Goal: Task Accomplishment & Management: Manage account settings

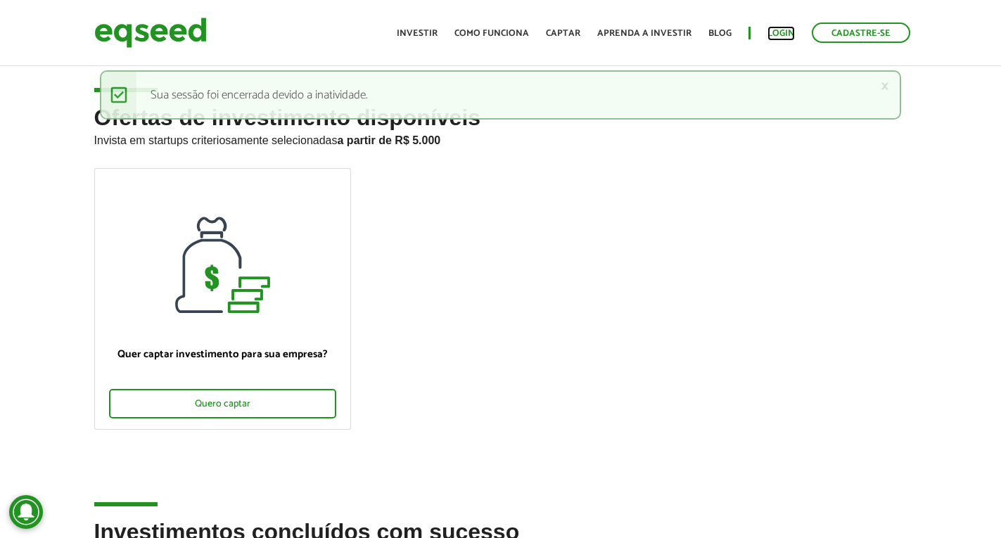
click at [777, 29] on link "Login" at bounding box center [781, 33] width 27 height 9
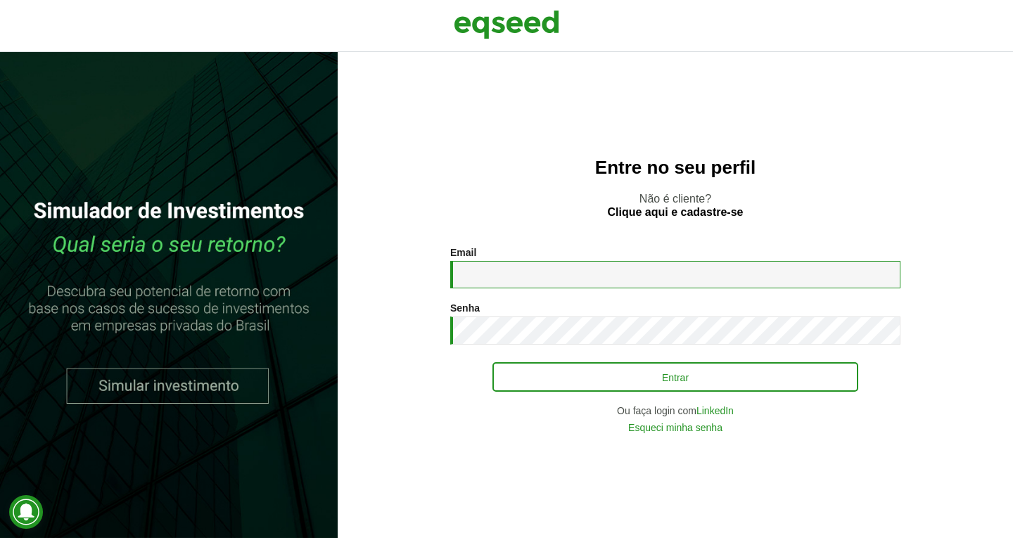
type input "**********"
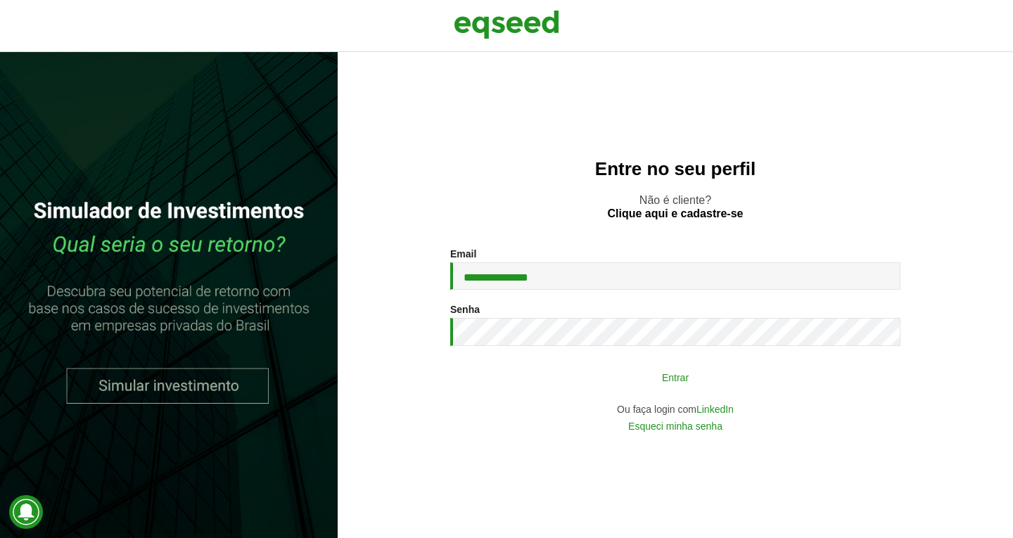
click at [614, 376] on button "Entrar" at bounding box center [676, 377] width 366 height 27
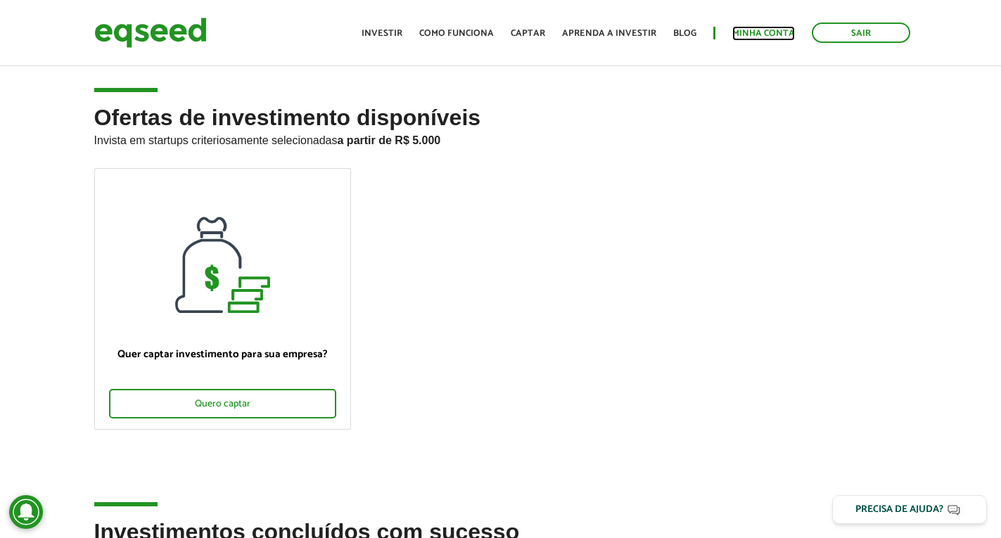
click at [761, 32] on link "Minha conta" at bounding box center [764, 33] width 63 height 9
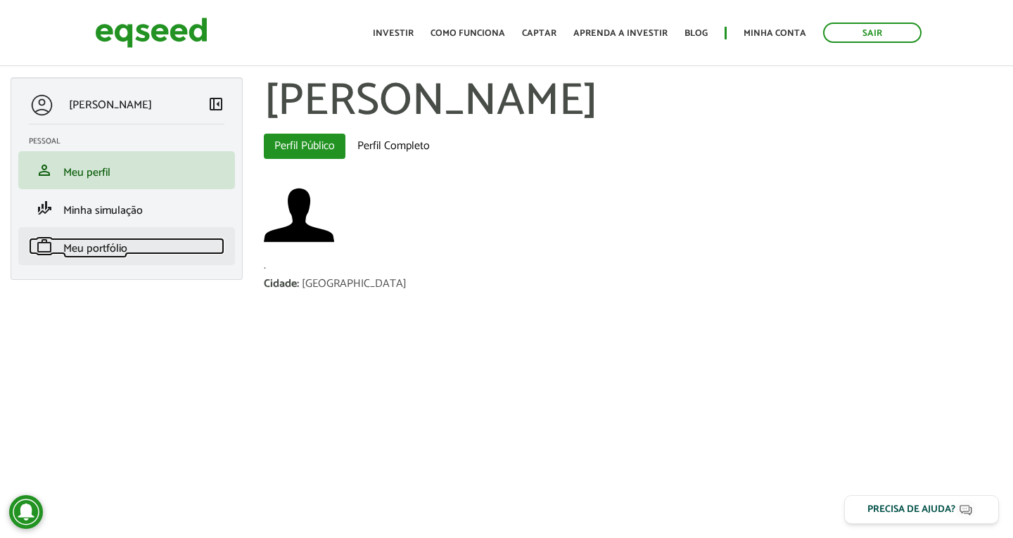
click at [97, 251] on span "Meu portfólio" at bounding box center [95, 248] width 64 height 19
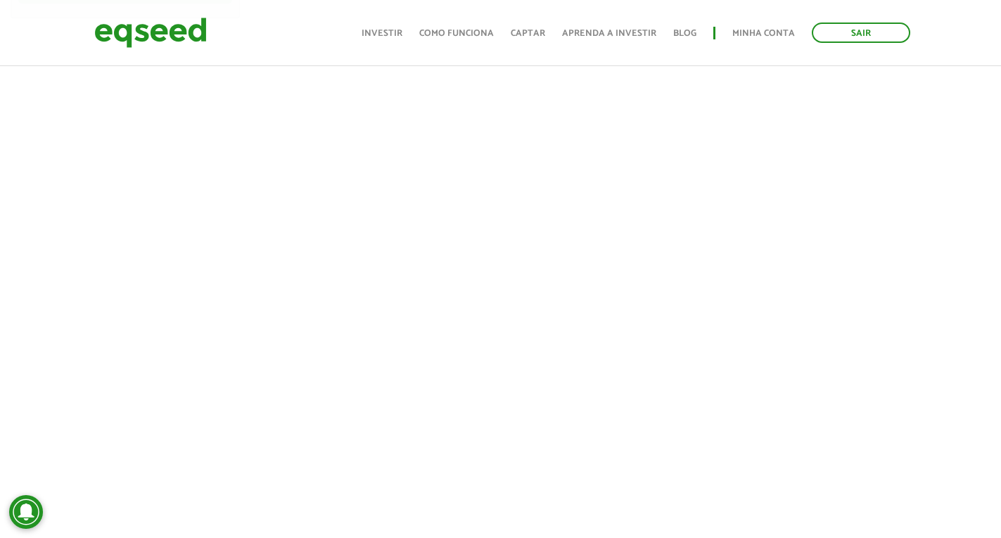
scroll to position [281, 0]
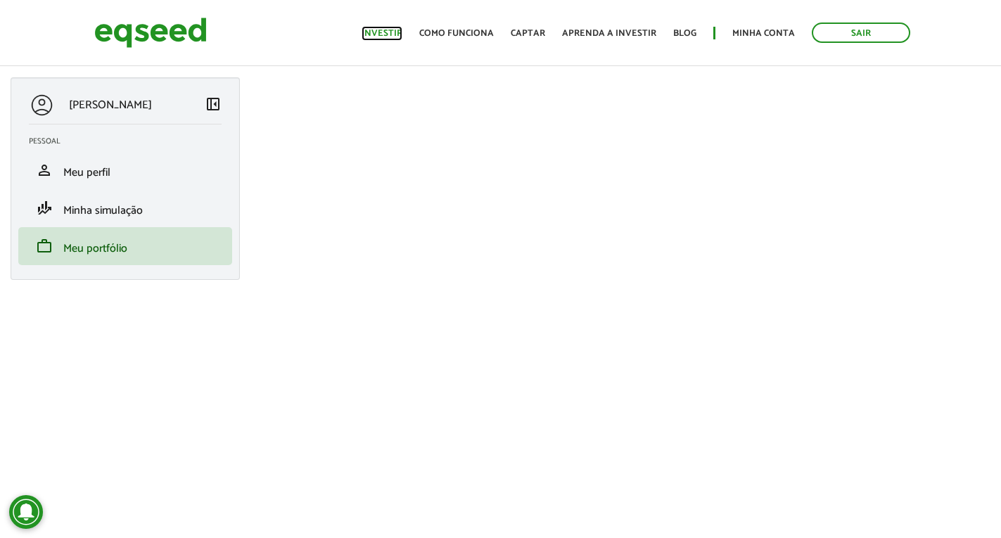
click at [390, 32] on link "Investir" at bounding box center [382, 33] width 41 height 9
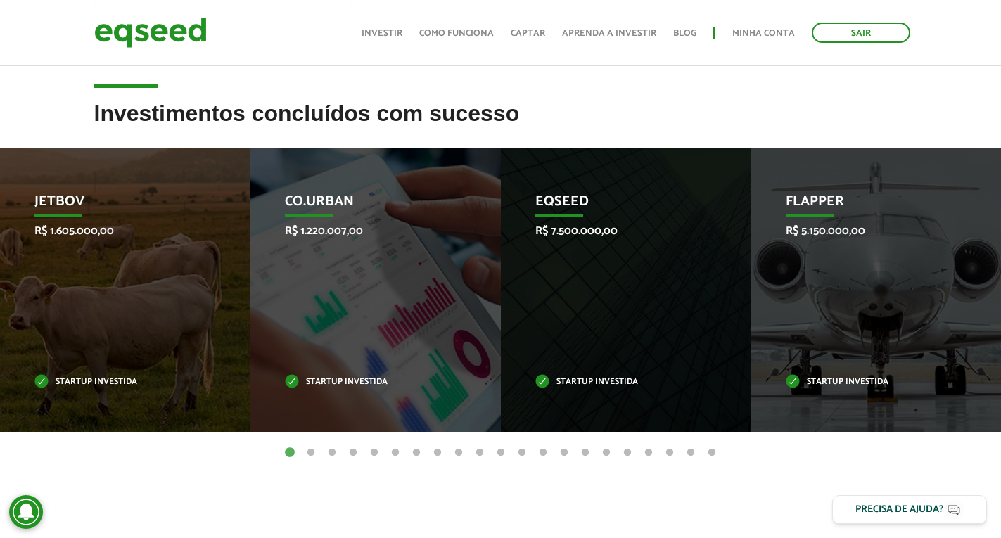
scroll to position [422, 0]
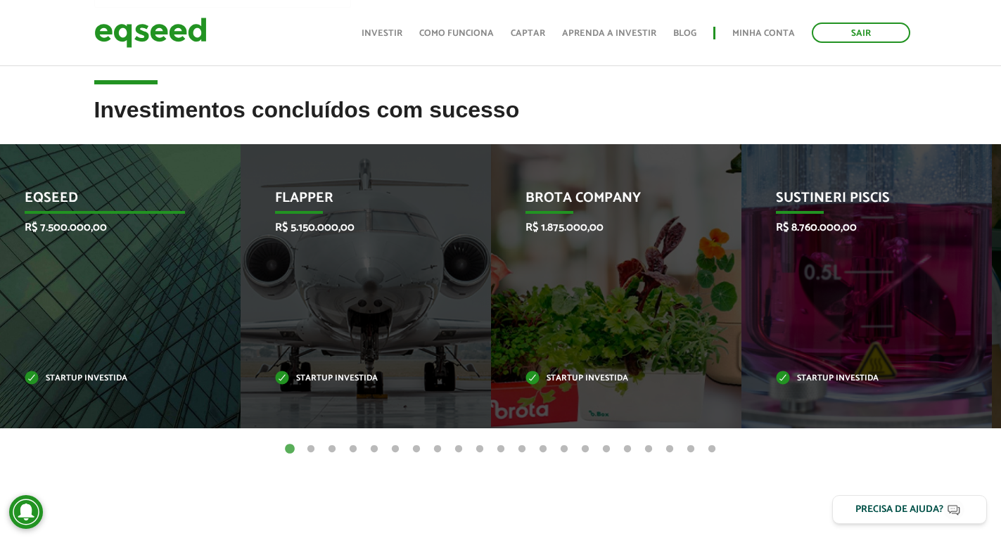
drag, startPoint x: 560, startPoint y: 304, endPoint x: 196, endPoint y: 309, distance: 363.9
click at [196, 309] on div "EqSeed R$ 7.500.000,00 Startup investida" at bounding box center [104, 286] width 229 height 284
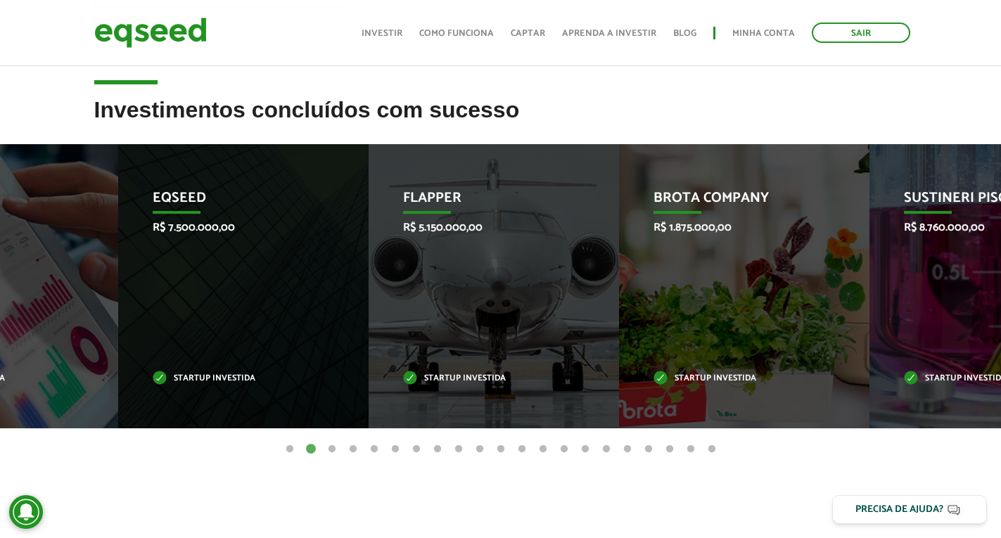
drag, startPoint x: 369, startPoint y: 258, endPoint x: 1013, endPoint y: 208, distance: 645.9
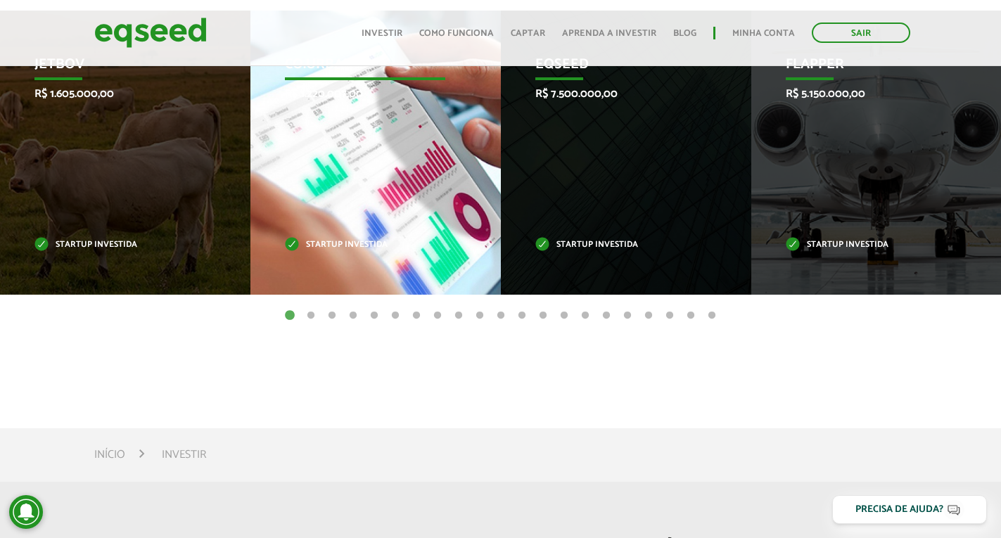
scroll to position [774, 0]
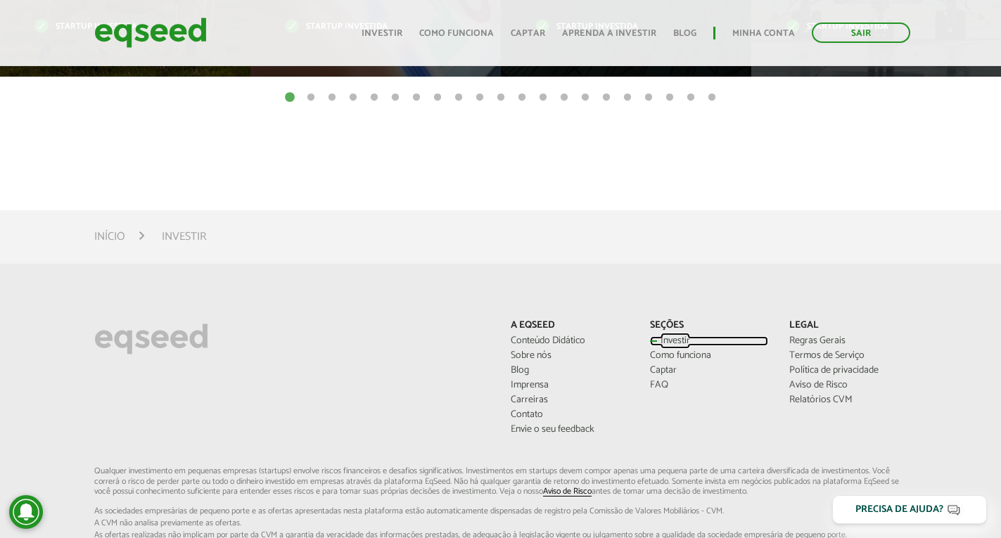
click at [666, 339] on link "Investir" at bounding box center [709, 341] width 118 height 10
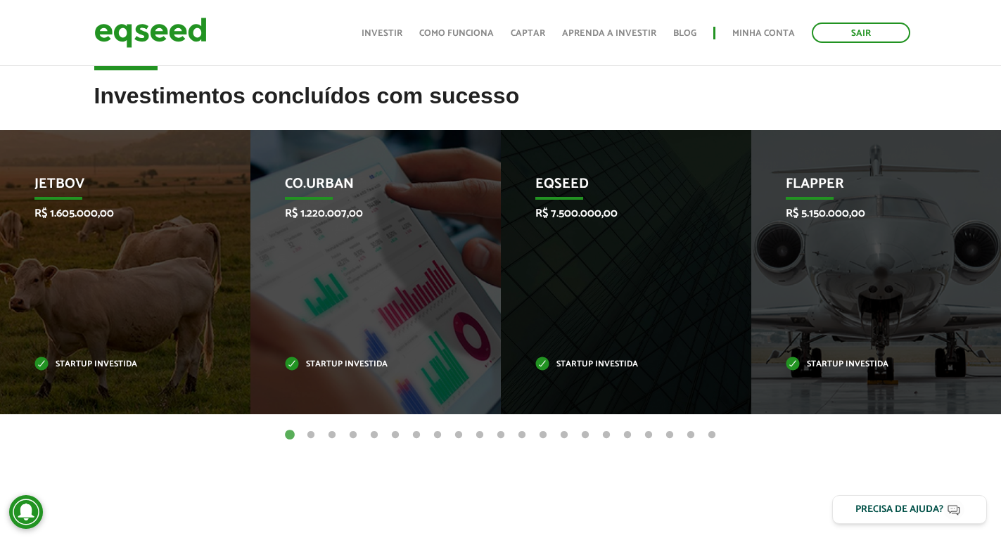
scroll to position [493, 0]
